Goal: Navigation & Orientation: Find specific page/section

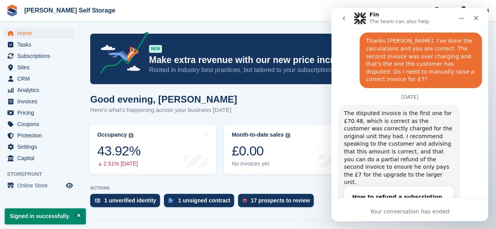
scroll to position [1219, 0]
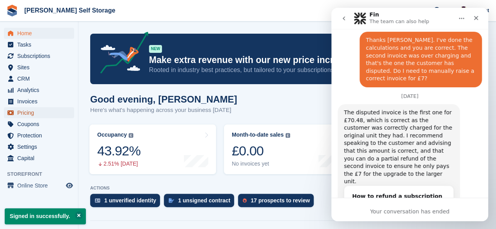
click at [27, 113] on span "Pricing" at bounding box center [40, 112] width 47 height 11
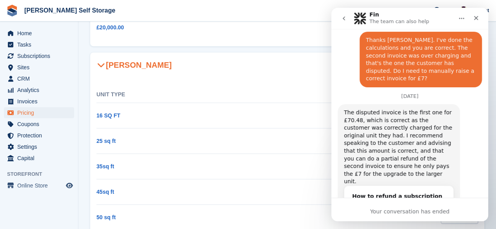
scroll to position [203, 0]
click at [474, 20] on icon "Close" at bounding box center [476, 18] width 6 height 6
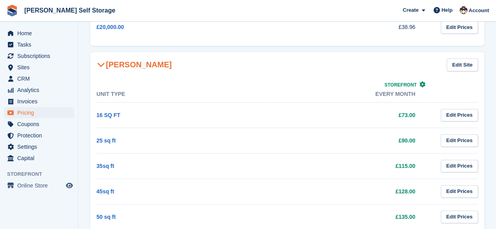
scroll to position [1219, 0]
click at [26, 184] on span "Online Store" at bounding box center [40, 185] width 47 height 11
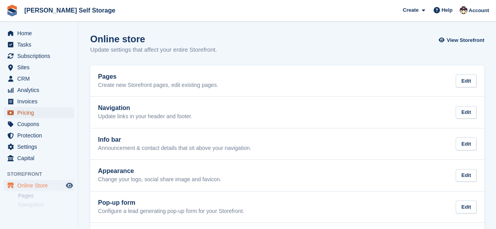
click at [32, 112] on span "Pricing" at bounding box center [40, 112] width 47 height 11
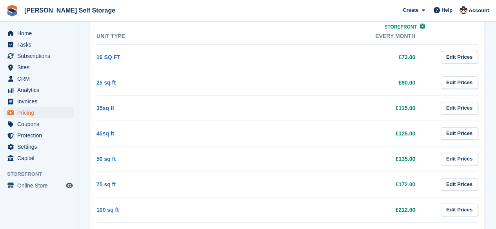
scroll to position [210, 0]
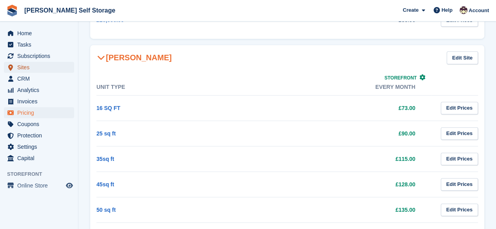
click at [24, 70] on span "Sites" at bounding box center [40, 67] width 47 height 11
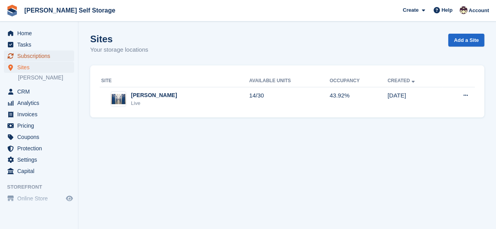
click at [28, 56] on span "Subscriptions" at bounding box center [40, 56] width 47 height 11
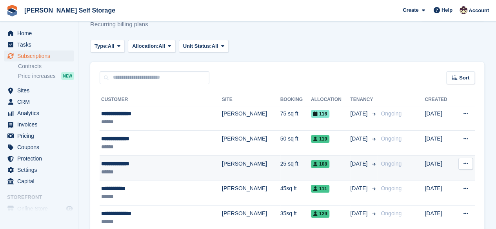
scroll to position [25, 0]
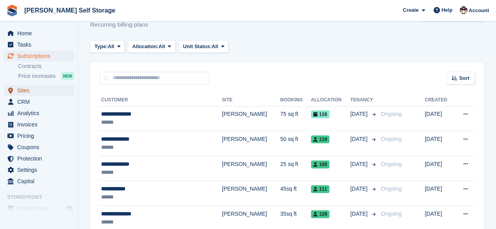
click at [27, 91] on span "Sites" at bounding box center [40, 90] width 47 height 11
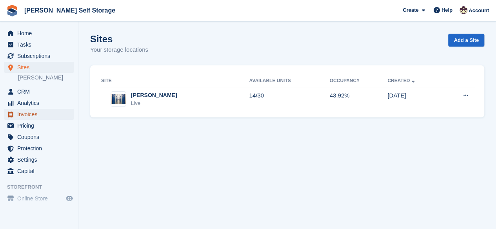
click at [24, 111] on span "Invoices" at bounding box center [40, 114] width 47 height 11
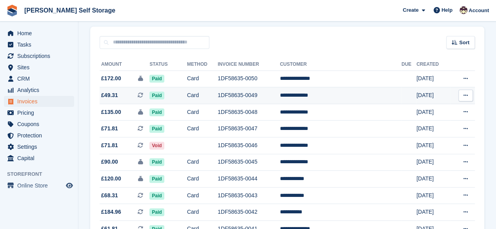
scroll to position [64, 0]
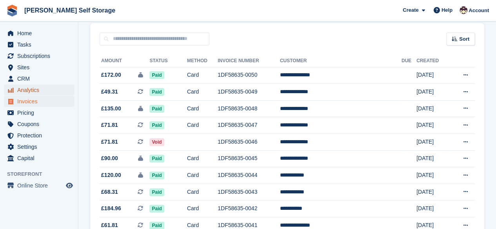
click at [22, 91] on span "Analytics" at bounding box center [40, 90] width 47 height 11
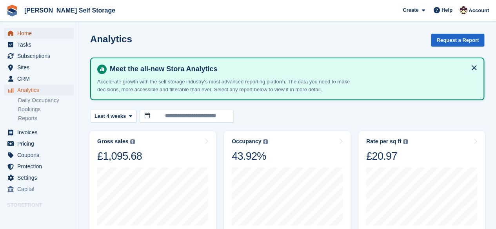
click at [28, 33] on span "Home" at bounding box center [40, 33] width 47 height 11
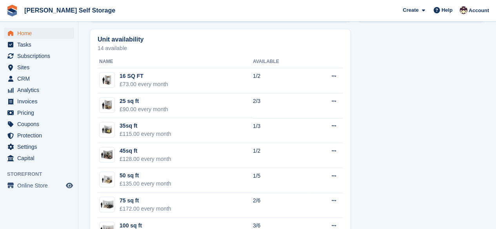
scroll to position [438, 0]
click at [25, 113] on span "Pricing" at bounding box center [40, 112] width 47 height 11
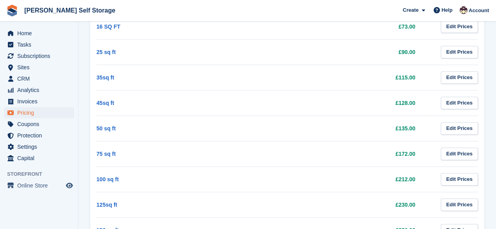
scroll to position [291, 0]
